Goal: Task Accomplishment & Management: Complete application form

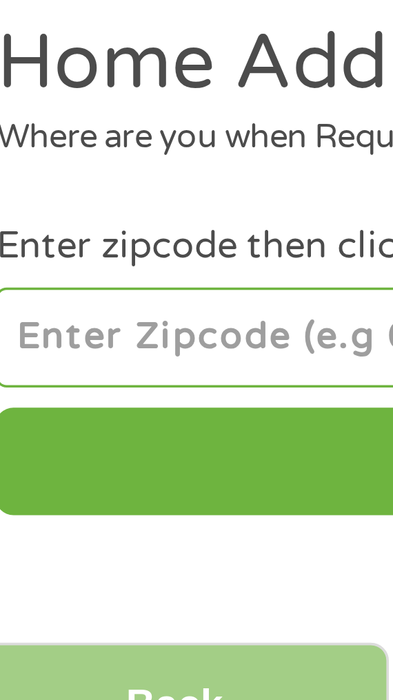
click at [87, 214] on input "number" at bounding box center [196, 216] width 348 height 28
type input "95252"
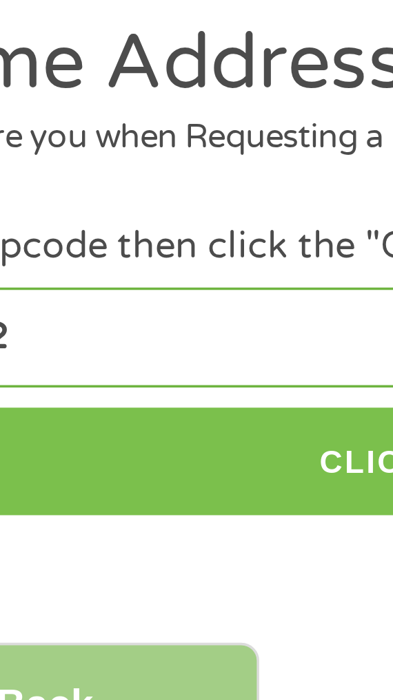
click at [134, 247] on button "CLICK TO CONTINUE" at bounding box center [196, 251] width 348 height 30
type input "95252"
type input "[GEOGRAPHIC_DATA]"
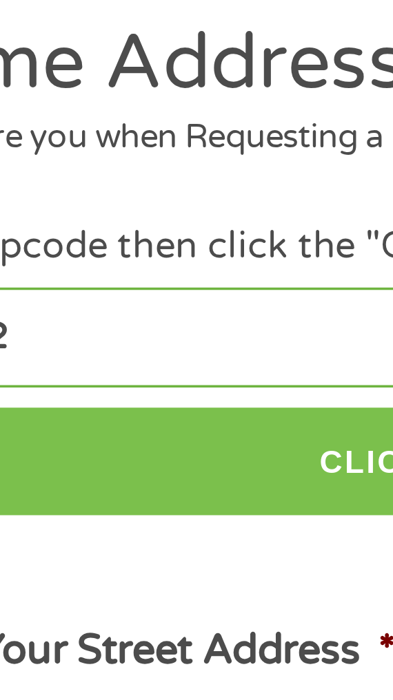
click at [143, 246] on button "CLICK TO CONTINUE" at bounding box center [196, 251] width 348 height 30
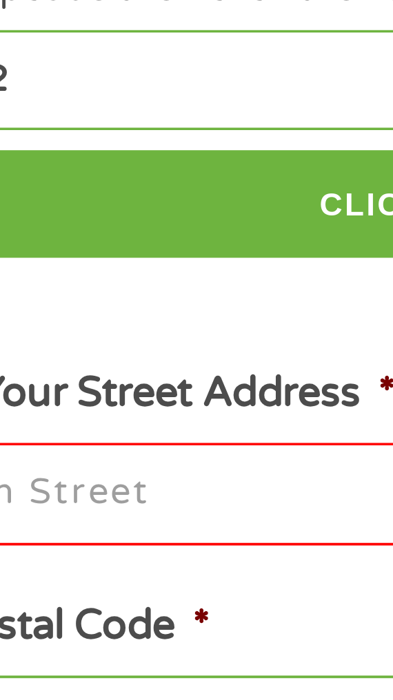
click at [110, 329] on input "Enter Your Street Address *" at bounding box center [196, 330] width 348 height 29
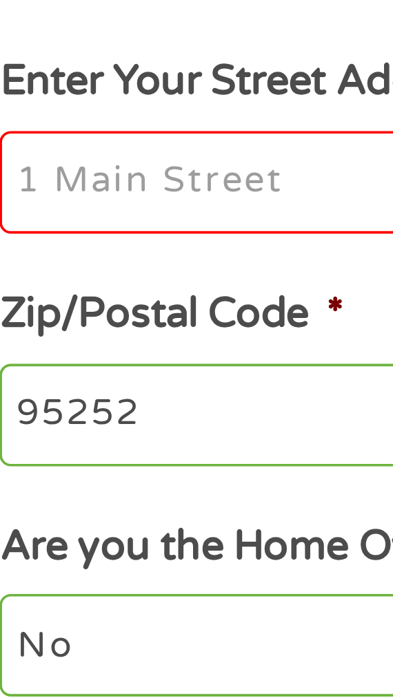
type input "[STREET_ADDRESS]"
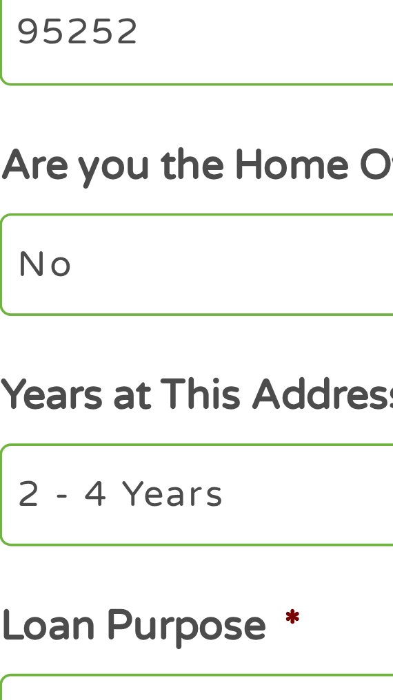
click at [92, 521] on select "1 Year or less 1 - 2 Years 2 - 4 Years Over 4 Years" at bounding box center [196, 521] width 348 height 28
select select "12months"
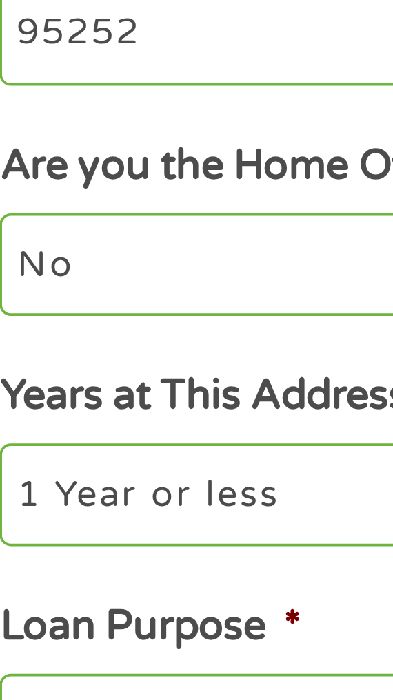
click at [22, 509] on select "1 Year or less 1 - 2 Years 2 - 4 Years Over 4 Years" at bounding box center [196, 521] width 348 height 28
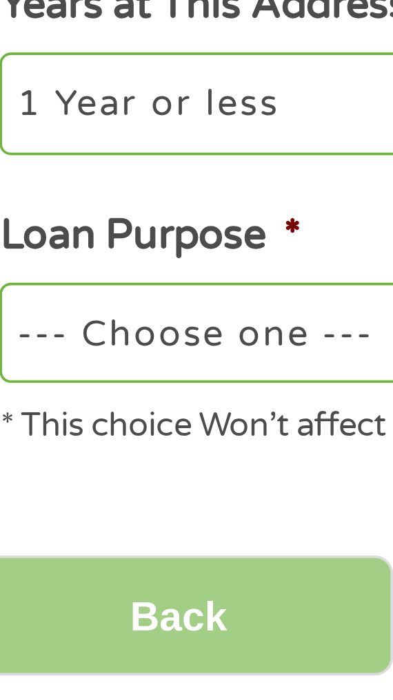
click at [92, 579] on select "--- Choose one --- Pay Bills Debt Consolidation Home Improvement Major Purchase…" at bounding box center [196, 584] width 348 height 28
select select "other"
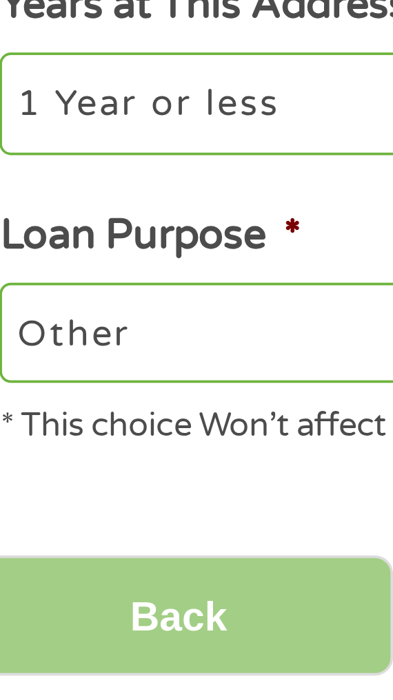
click at [22, 572] on select "--- Choose one --- Pay Bills Debt Consolidation Home Improvement Major Purchase…" at bounding box center [196, 584] width 348 height 28
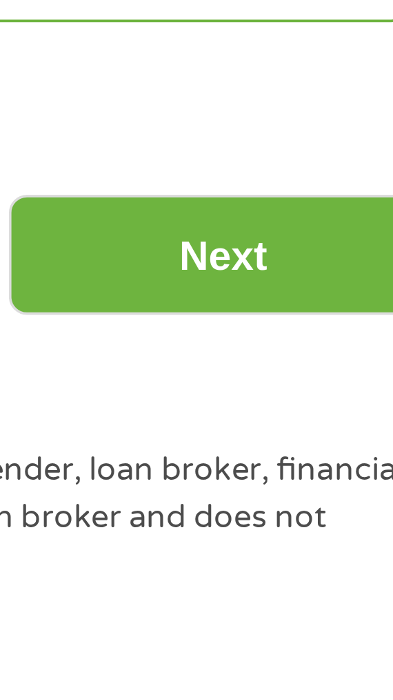
scroll to position [37, 0]
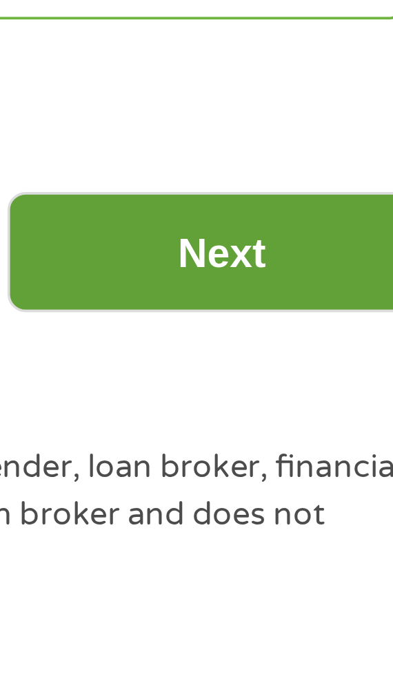
click at [324, 626] on input "Next" at bounding box center [321, 625] width 118 height 34
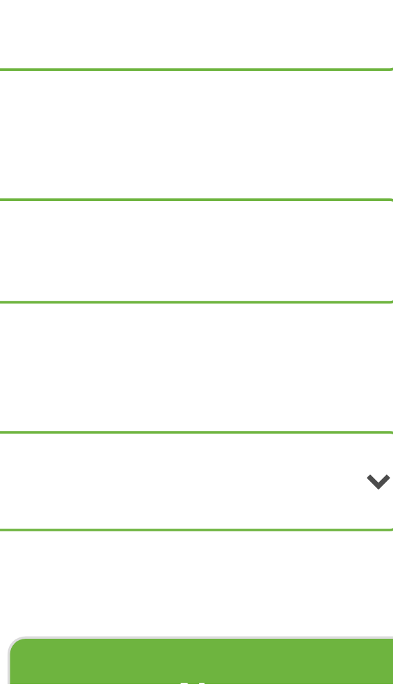
scroll to position [0, 0]
